Goal: Transaction & Acquisition: Purchase product/service

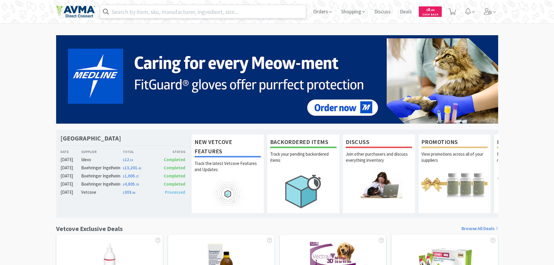
click at [132, 13] on input "text" at bounding box center [203, 11] width 206 height 13
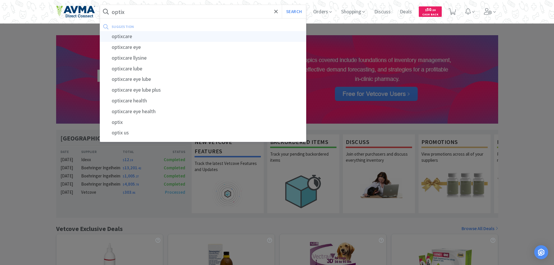
click at [124, 39] on div "optixcare" at bounding box center [203, 36] width 206 height 11
type input "optixcare"
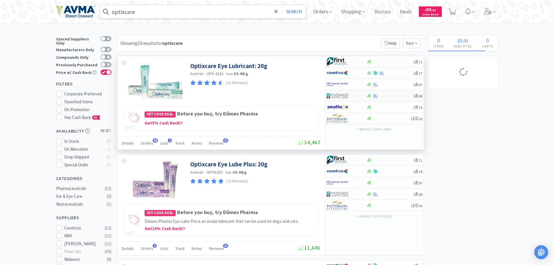
click at [393, 96] on div at bounding box center [389, 96] width 47 height 4
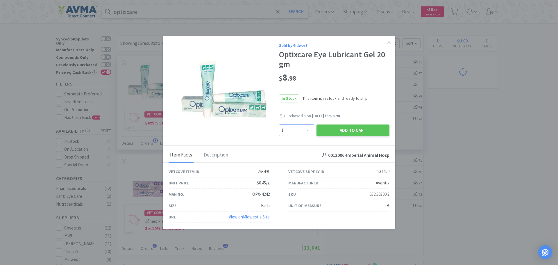
click at [309, 128] on select "Enter Quantity 1 2 3 4 5 6 7 8 9 10 11 12 13 14 15 16 17 18 19 20 Enter Quantity" at bounding box center [296, 130] width 35 height 12
select select "6"
click at [279, 124] on select "Enter Quantity 1 2 3 4 5 6 7 8 9 10 11 12 13 14 15 16 17 18 19 20 Enter Quantity" at bounding box center [296, 130] width 35 height 12
click at [326, 130] on button "Add to Cart" at bounding box center [353, 130] width 73 height 12
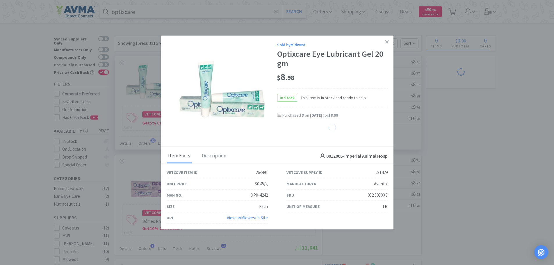
select select "6"
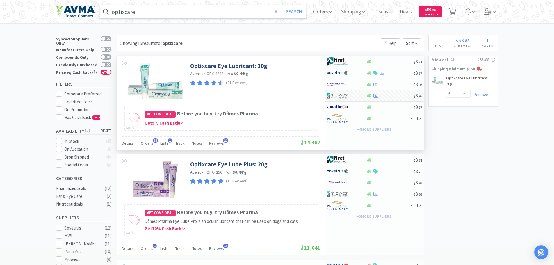
drag, startPoint x: 462, startPoint y: 69, endPoint x: 453, endPoint y: 70, distance: 9.1
click at [453, 70] on p "Shipping Minimum: $150" at bounding box center [463, 69] width 69 height 6
click at [440, 95] on div at bounding box center [438, 87] width 15 height 25
click at [454, 13] on span "1" at bounding box center [453, 9] width 2 height 23
select select "6"
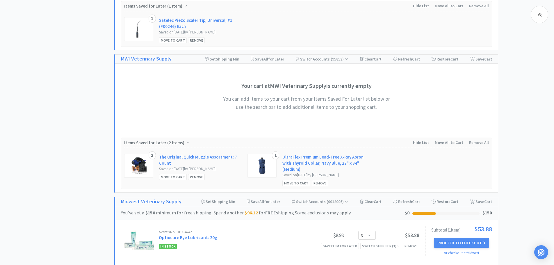
scroll to position [405, 0]
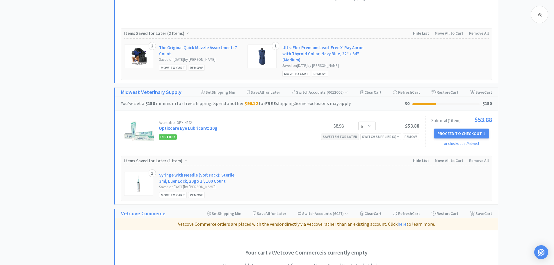
click at [340, 137] on div "Save item for later" at bounding box center [340, 136] width 38 height 6
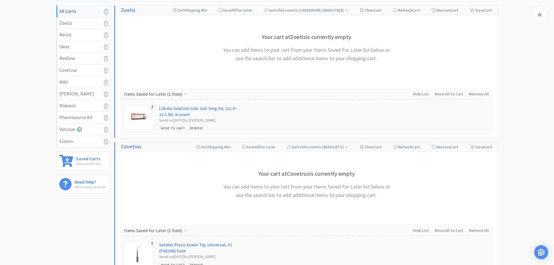
scroll to position [0, 0]
